Goal: Transaction & Acquisition: Purchase product/service

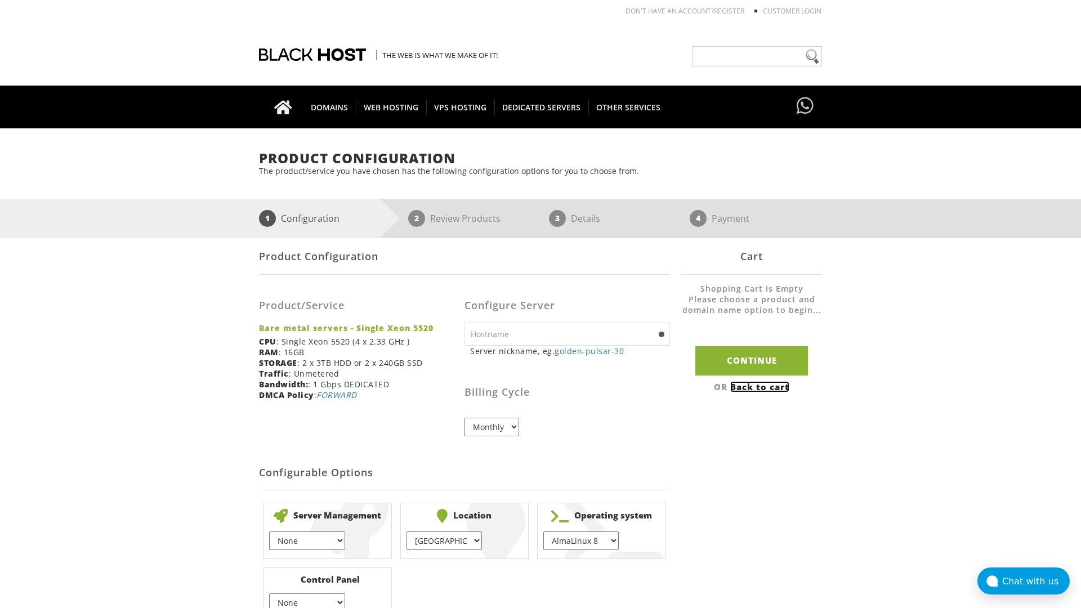
click at [761, 386] on link "Back to cart" at bounding box center [759, 386] width 59 height 11
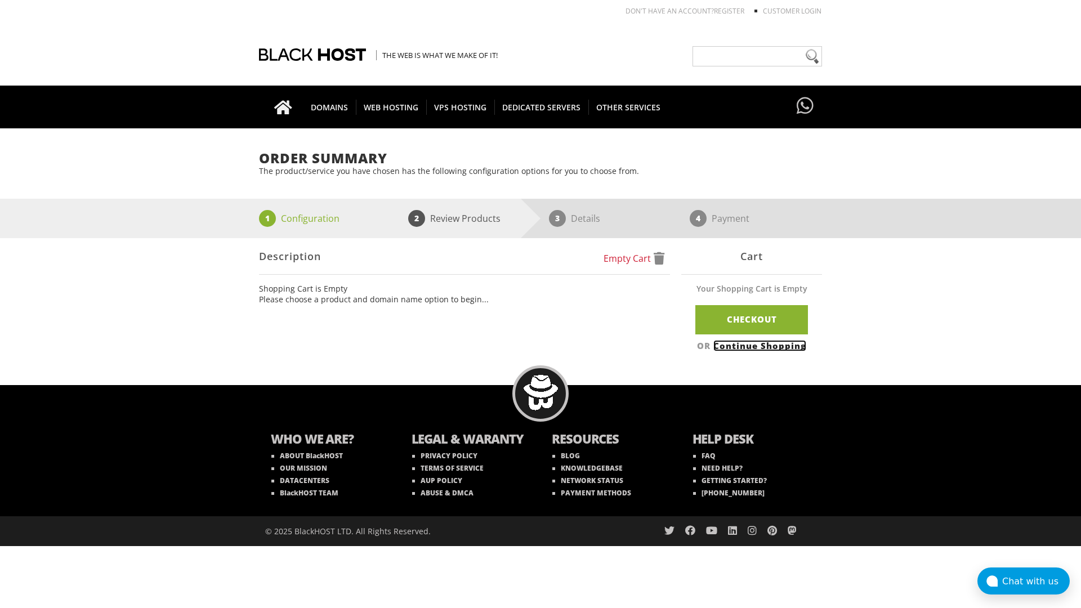
click at [761, 345] on link "Continue Shopping" at bounding box center [759, 345] width 93 height 11
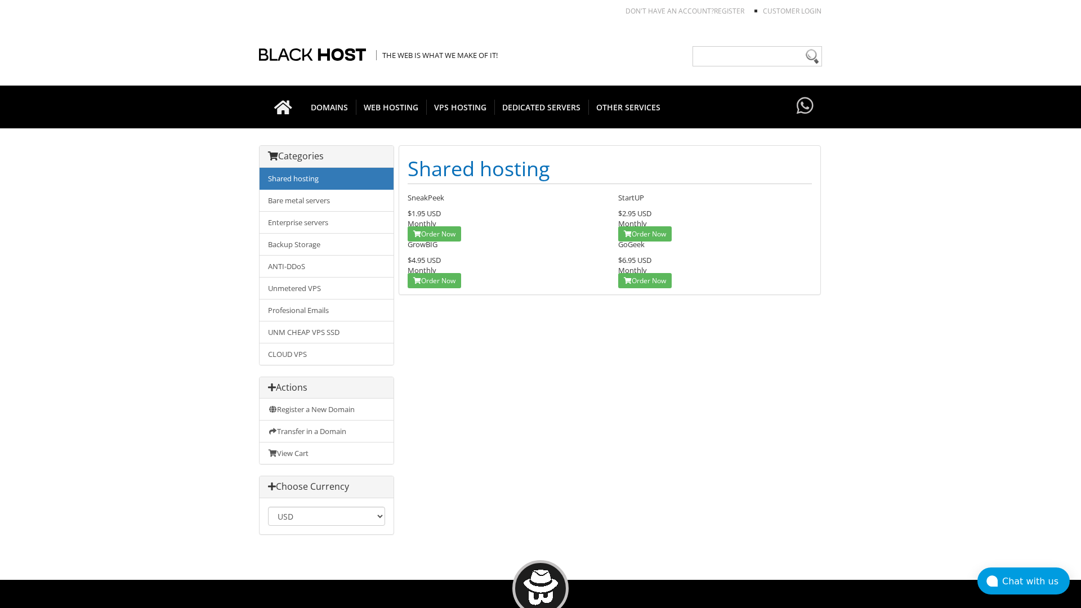
click at [326, 178] on link "Shared hosting" at bounding box center [326, 179] width 134 height 22
